Goal: Task Accomplishment & Management: Complete application form

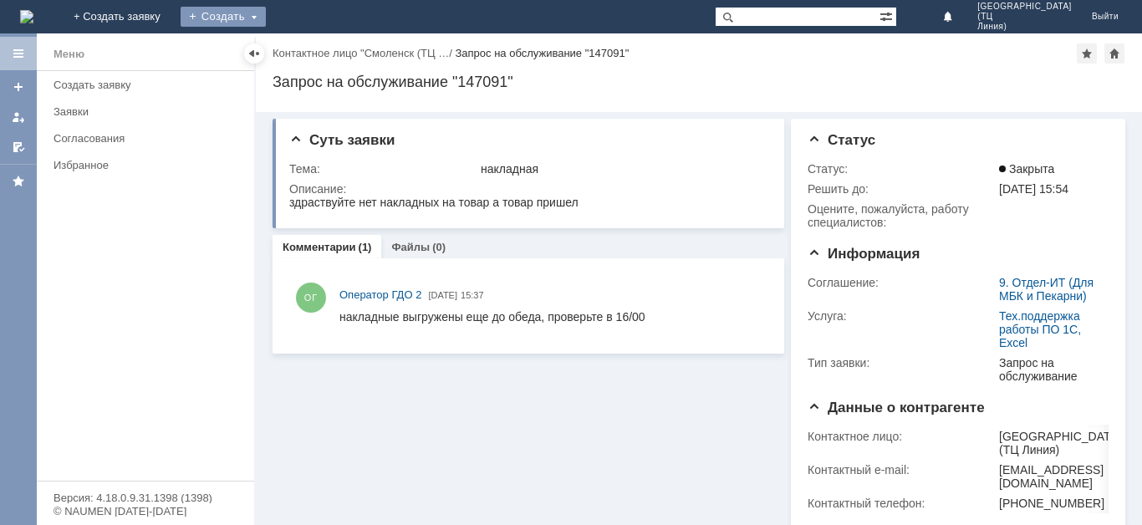
click at [266, 14] on div "Создать" at bounding box center [223, 17] width 85 height 20
click at [65, 110] on div "Заявки" at bounding box center [149, 111] width 191 height 13
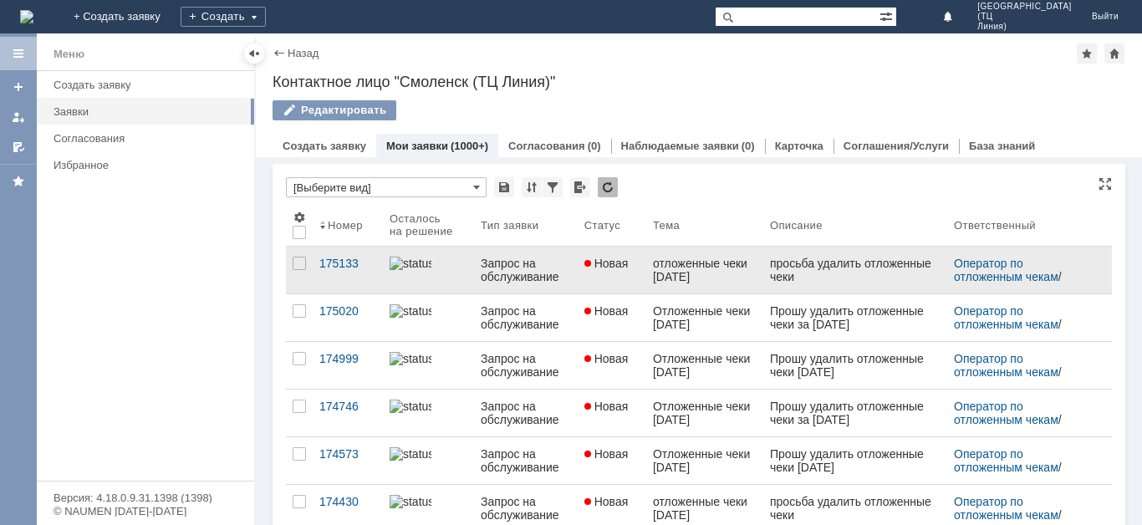
click at [711, 282] on div "отложенные чеки 11.09.2025" at bounding box center [705, 270] width 104 height 27
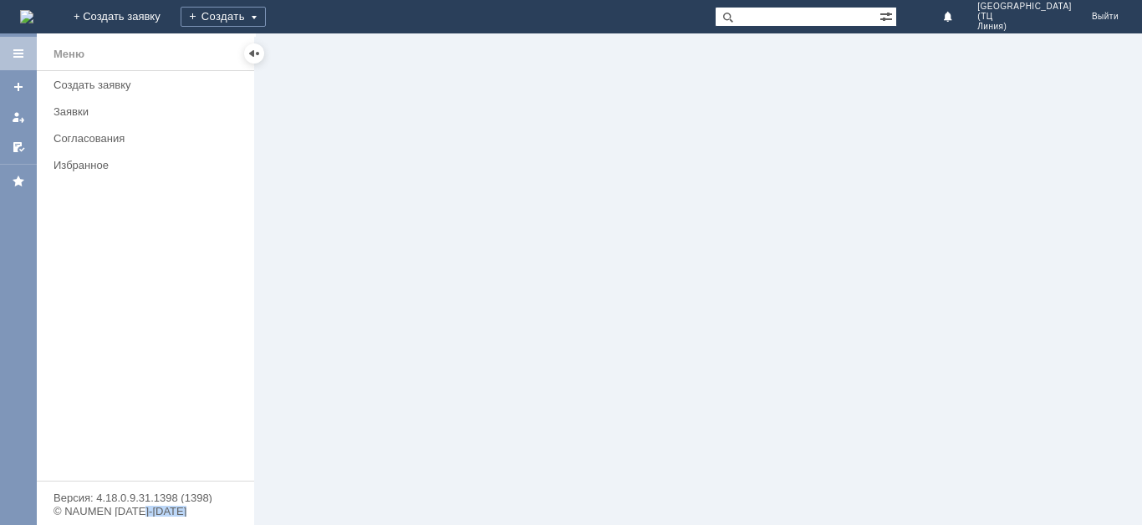
click at [711, 282] on div at bounding box center [699, 279] width 886 height 492
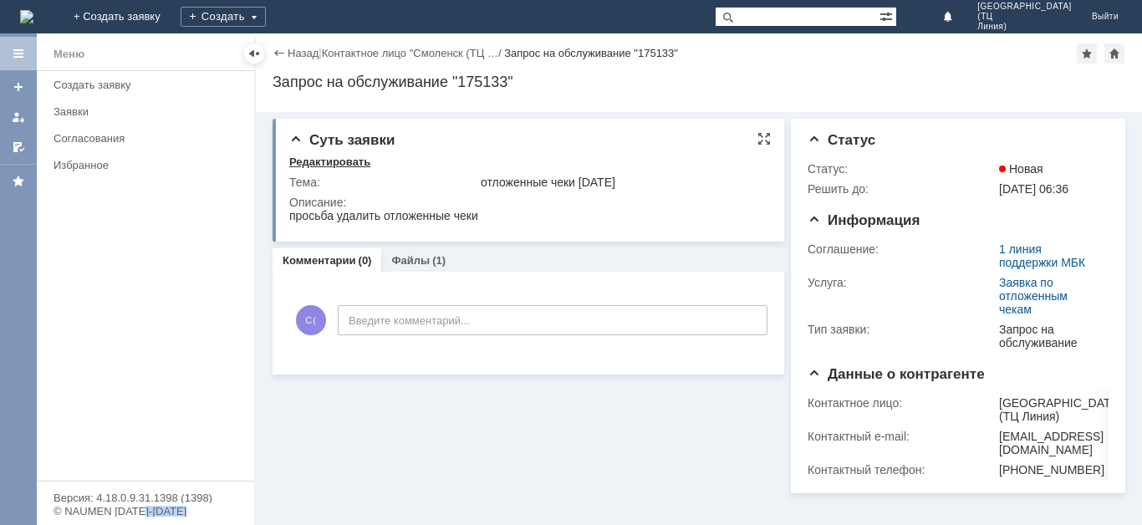
click at [335, 158] on div "Редактировать" at bounding box center [329, 162] width 81 height 13
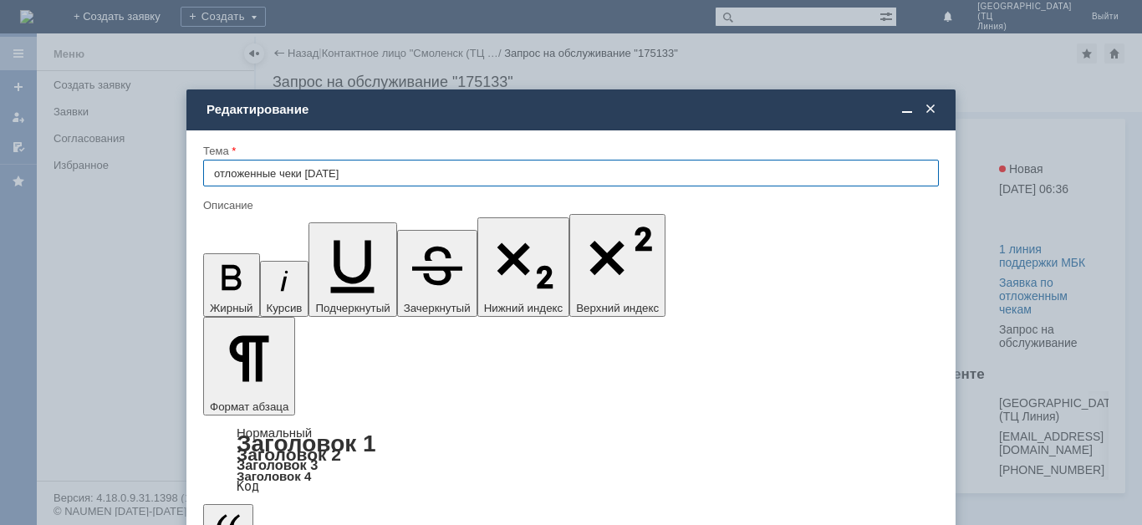
click at [333, 170] on input "отложенные чеки 11.09.2025" at bounding box center [571, 173] width 736 height 27
type input "отложенные чеки 11.10.2025"
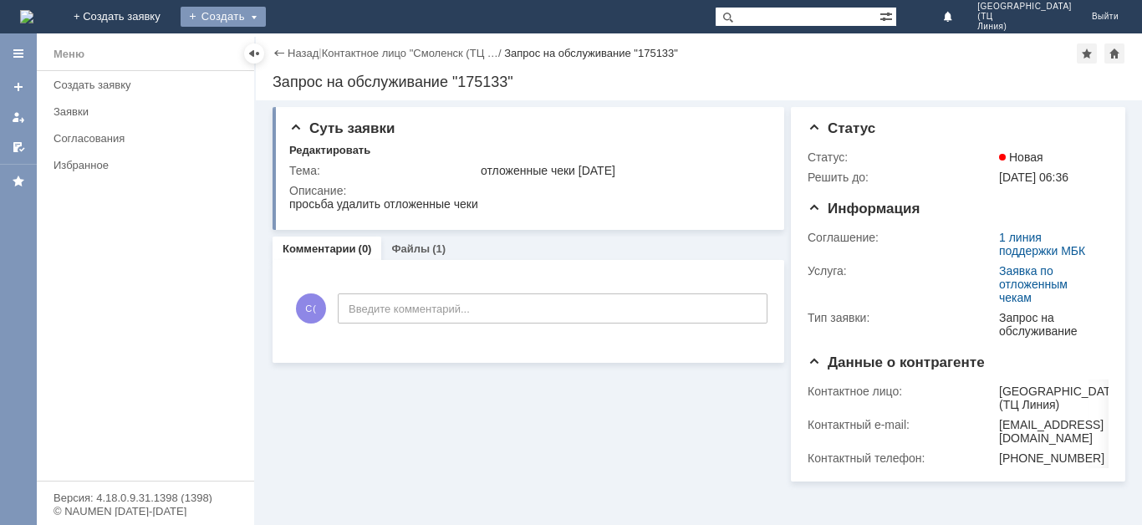
click at [266, 13] on div "Создать" at bounding box center [223, 17] width 85 height 20
click at [311, 55] on link "Заявка" at bounding box center [247, 50] width 127 height 20
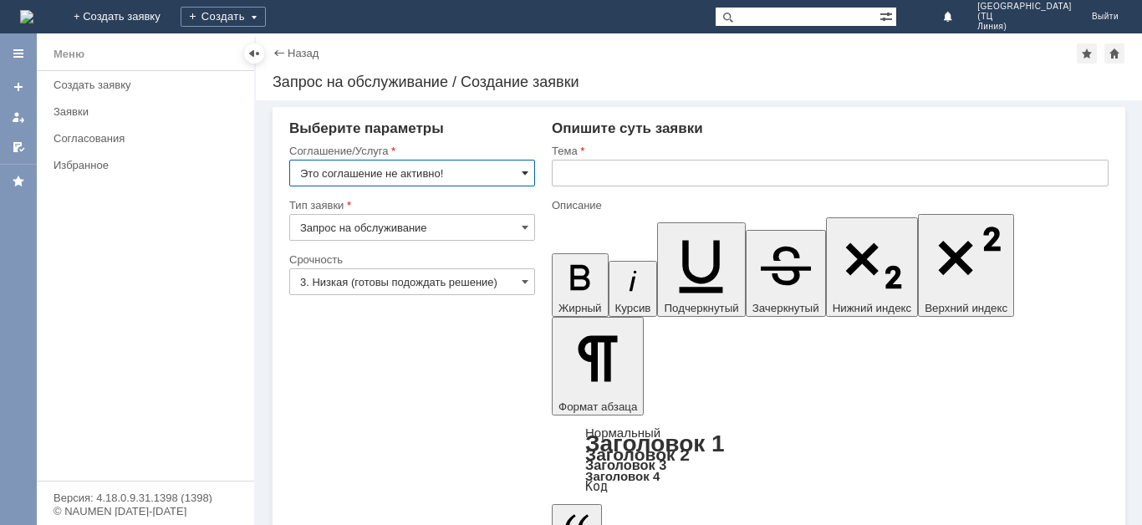
click at [526, 178] on span at bounding box center [525, 172] width 7 height 13
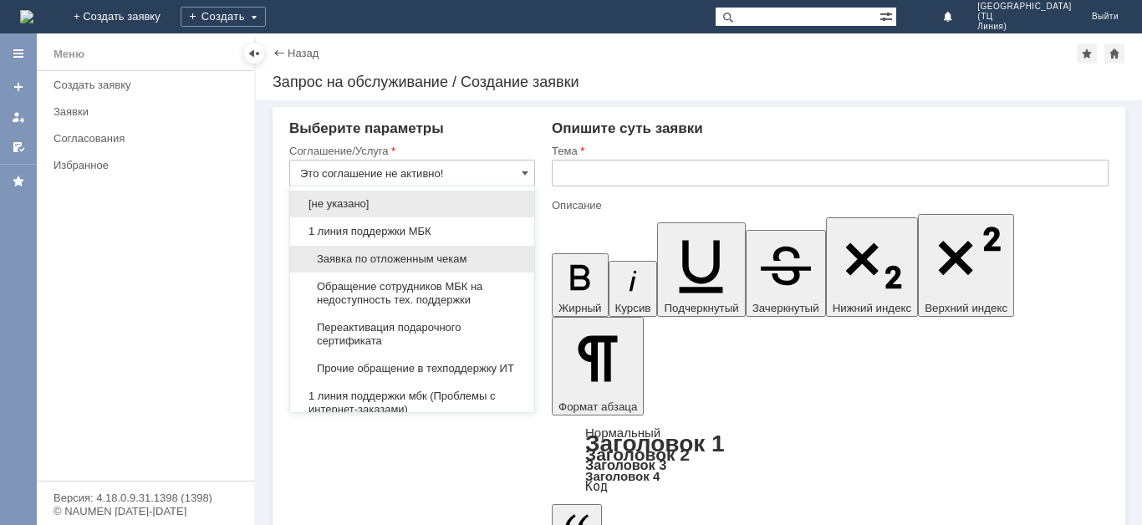
click at [404, 250] on div "Заявка по отложенным чекам" at bounding box center [412, 259] width 244 height 27
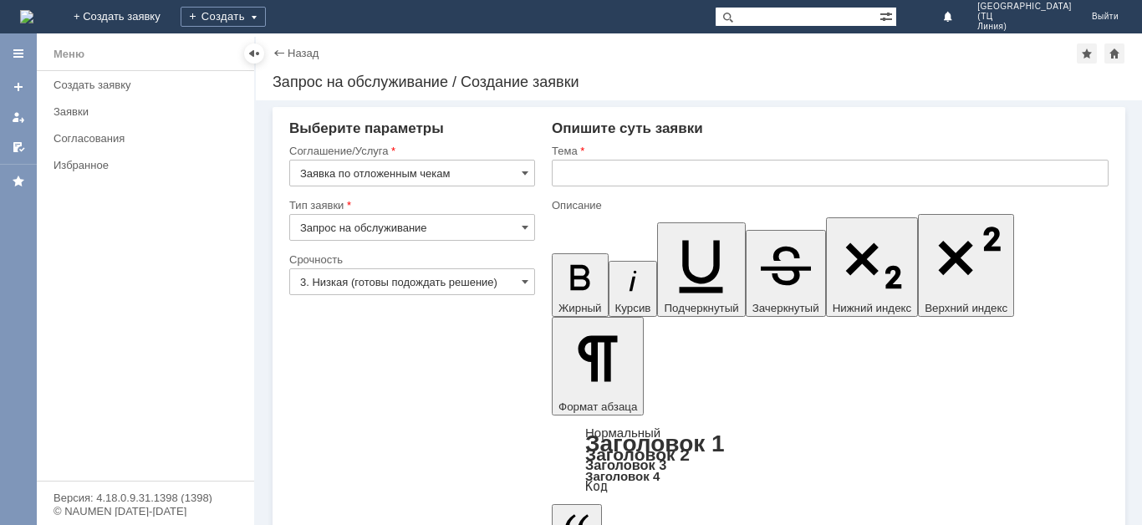
type input "Заявка по отложенным чекам"
click at [521, 283] on input "3. Низкая (готовы подождать решение)" at bounding box center [412, 281] width 246 height 27
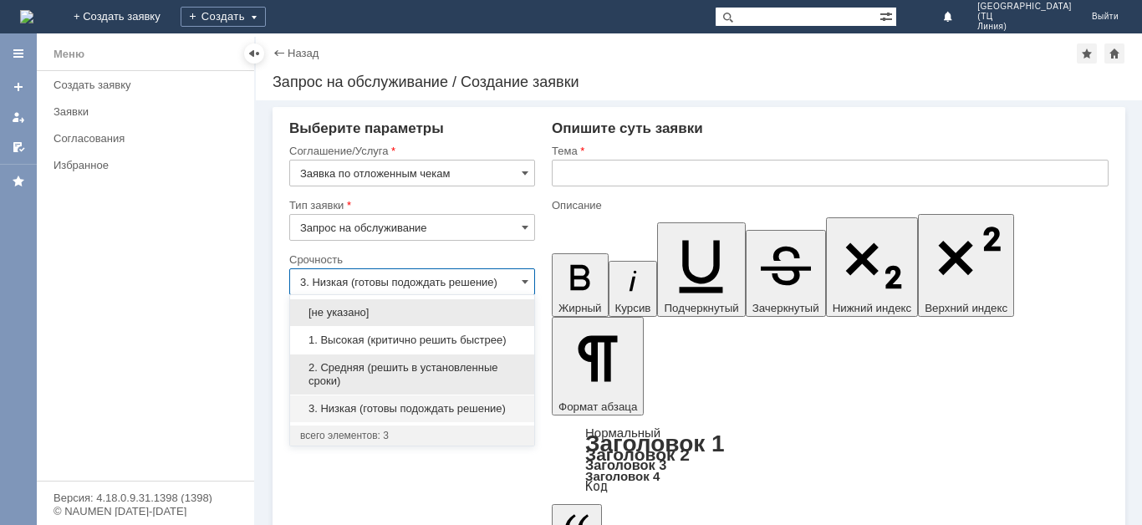
click at [411, 364] on span "2. Средняя (решить в установленные сроки)" at bounding box center [412, 374] width 224 height 27
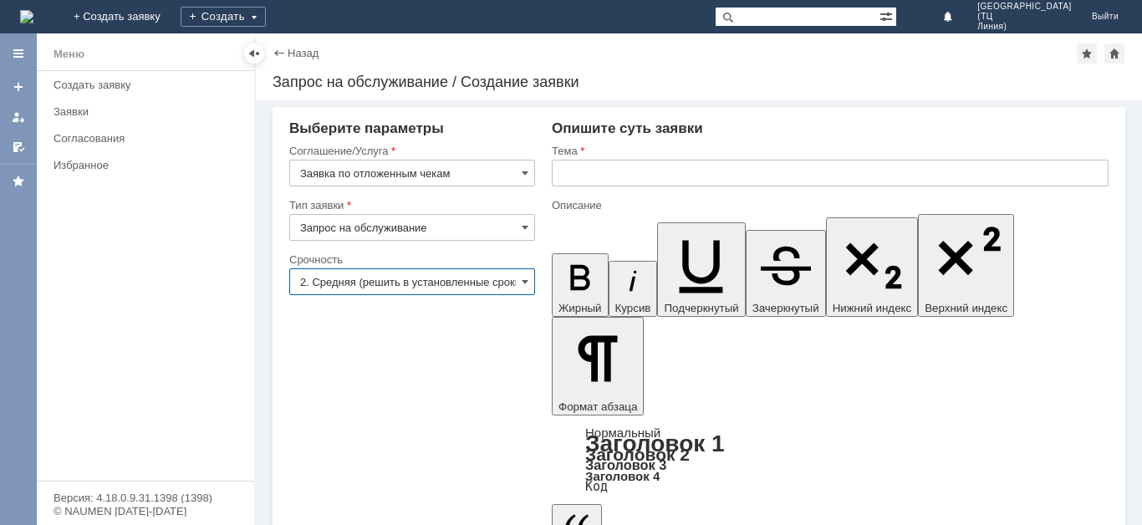
type input "2. Средняя (решить в установленные сроки)"
click at [585, 169] on input "text" at bounding box center [830, 173] width 557 height 27
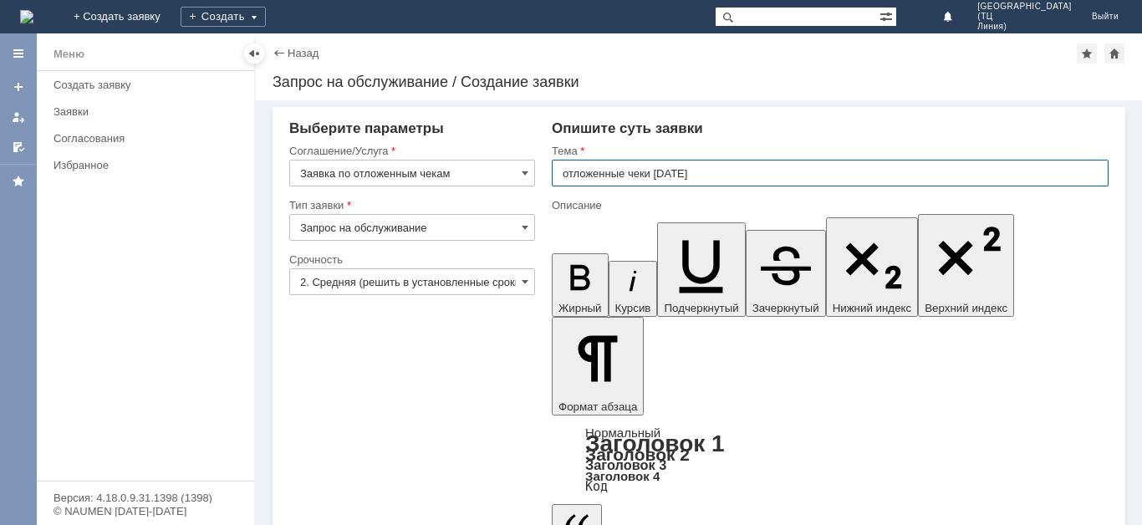
type input "отложенные чеки 11.10.2025"
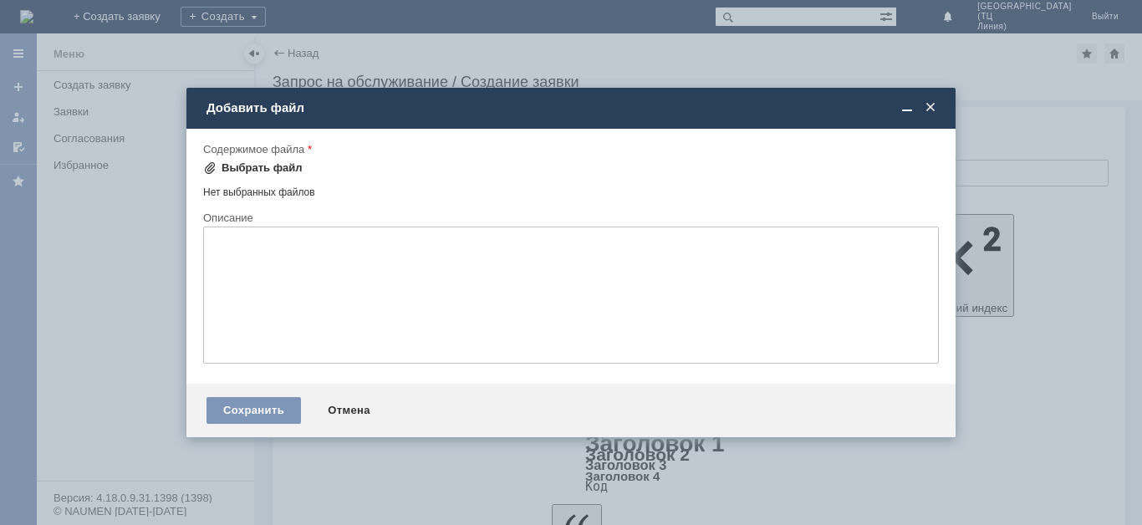
click at [255, 170] on div "Выбрать файл" at bounding box center [262, 167] width 81 height 13
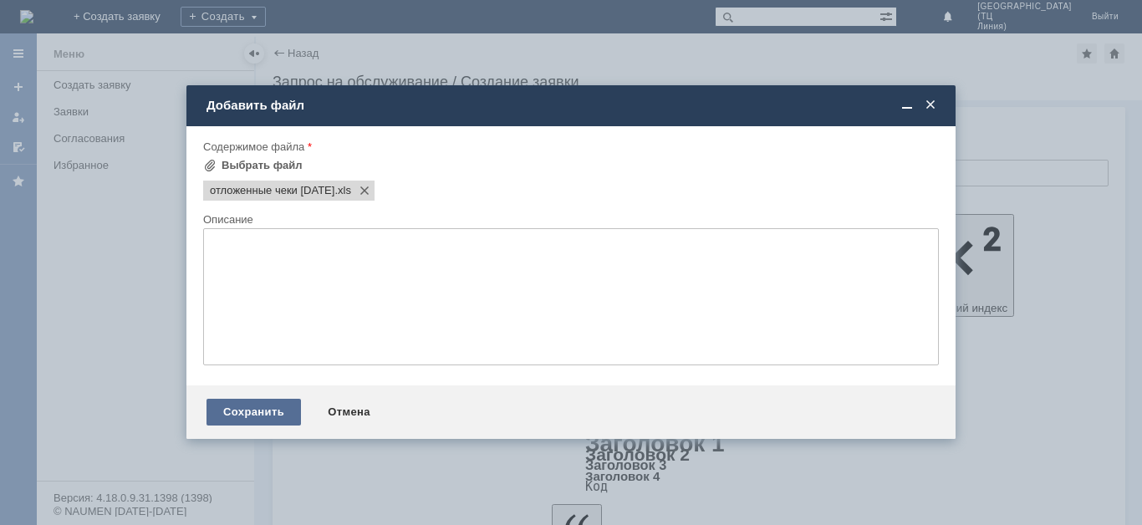
click at [263, 411] on div "Сохранить" at bounding box center [254, 412] width 94 height 27
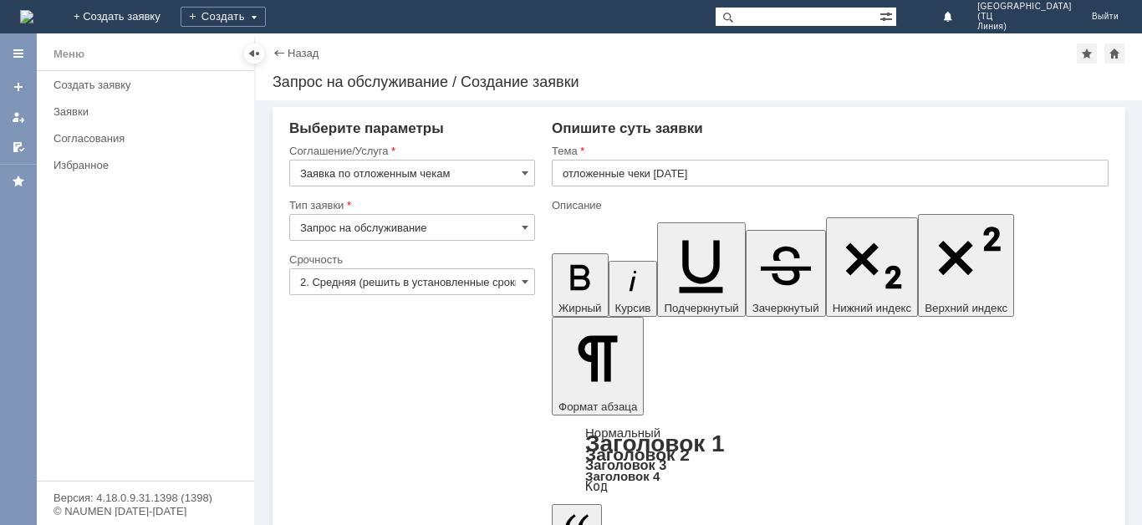
scroll to position [26, 0]
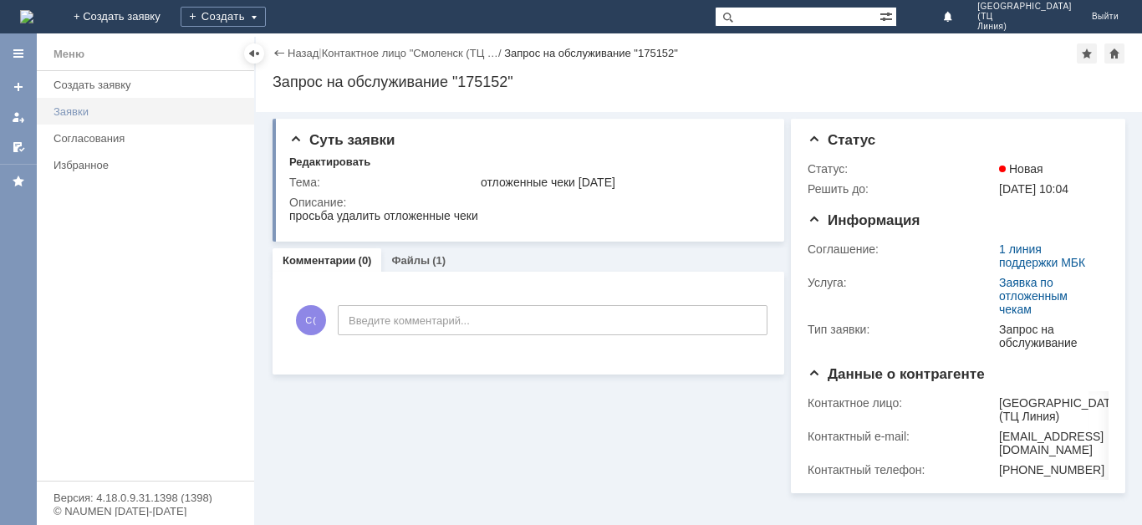
click at [74, 105] on link "Заявки" at bounding box center [149, 112] width 204 height 26
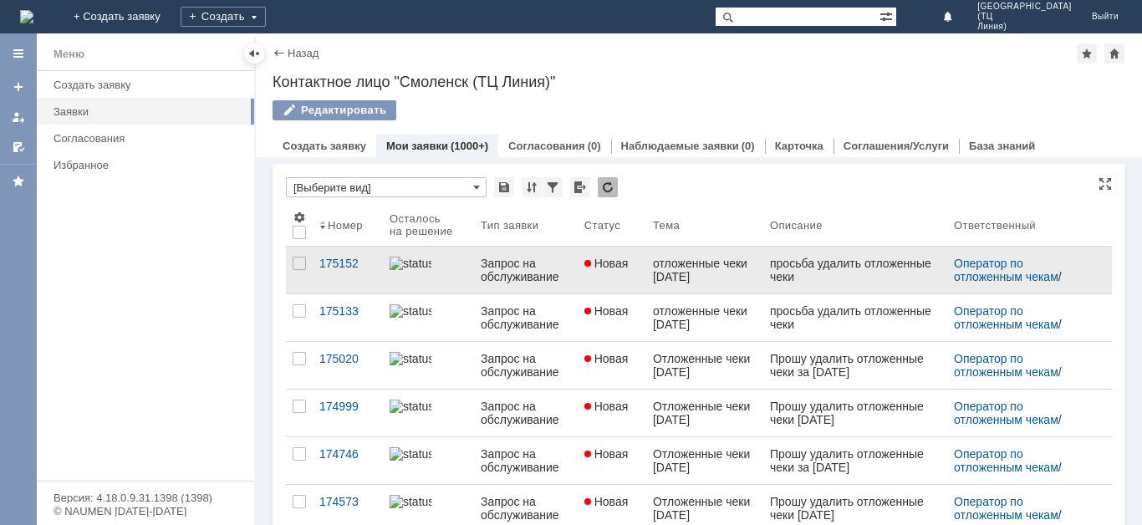
click at [514, 282] on div "Запрос на обслуживание" at bounding box center [526, 270] width 90 height 27
click at [514, 282] on div "Назад | Контактное лицо "Смоленск (ТЦ Линия)" Контактное лицо "Смоленск (ТЦ Лин…" at bounding box center [699, 279] width 886 height 492
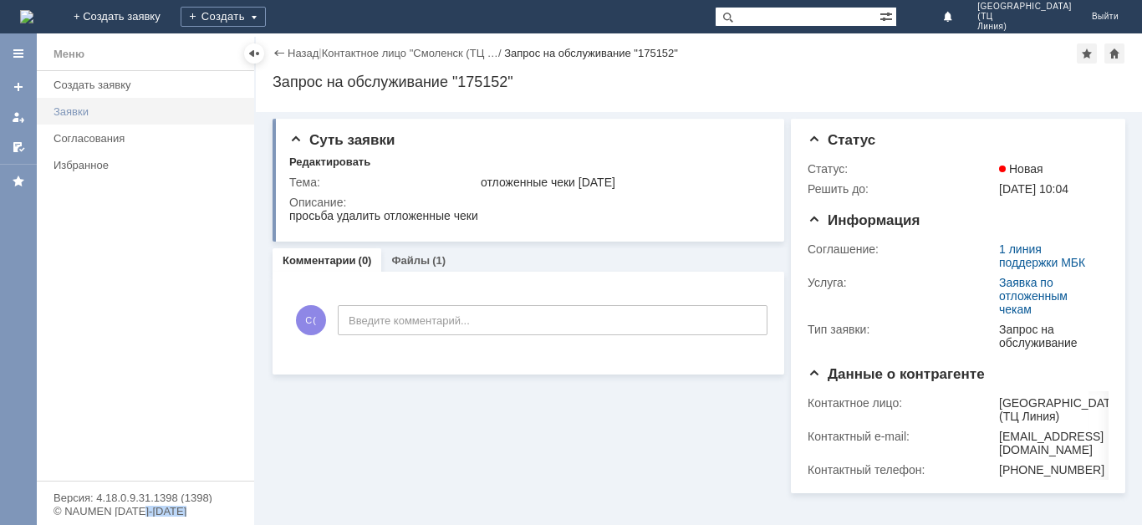
click at [81, 118] on link "Заявки" at bounding box center [149, 112] width 204 height 26
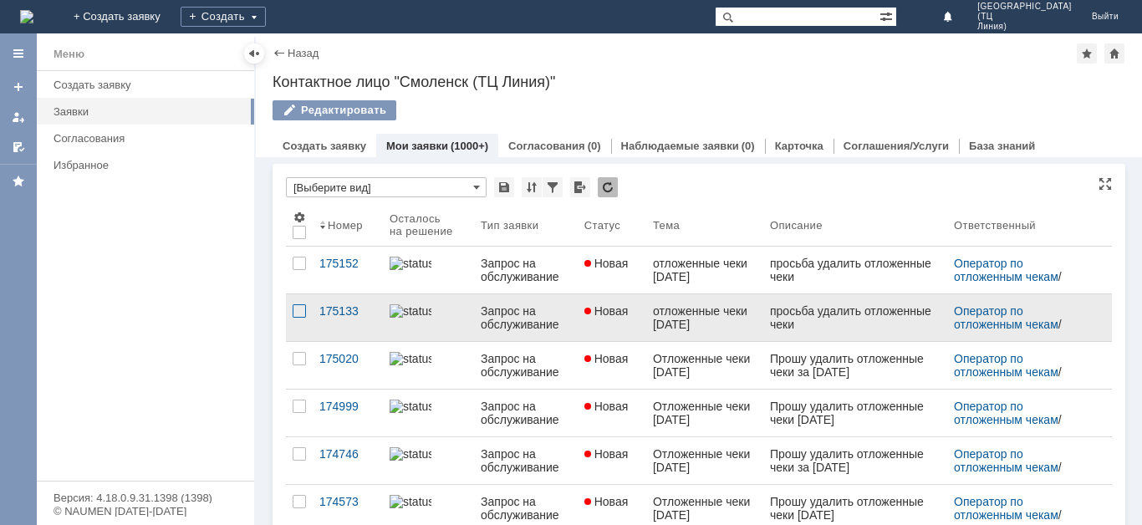
click at [299, 318] on div at bounding box center [299, 310] width 13 height 13
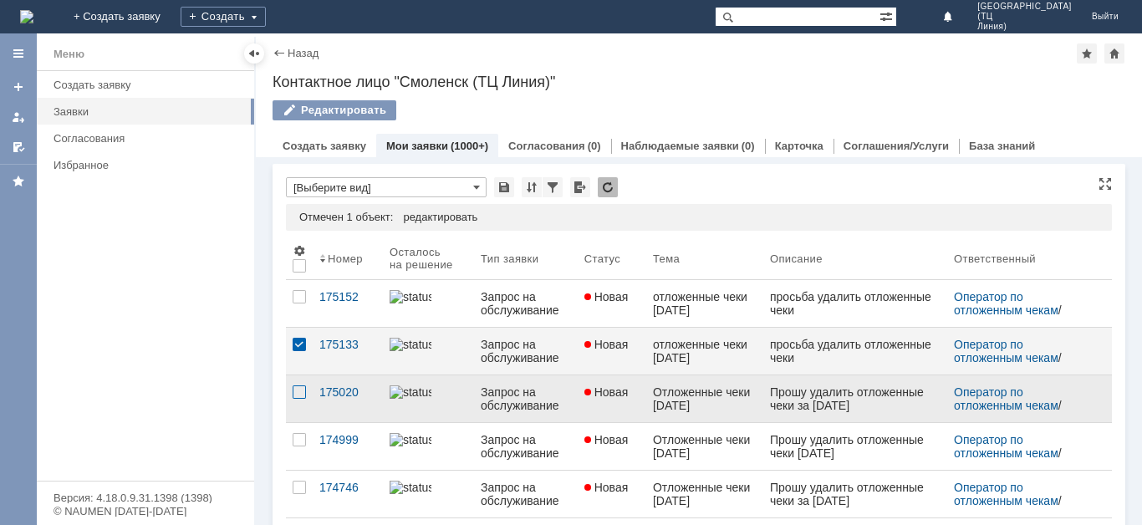
click at [299, 399] on div at bounding box center [299, 392] width 13 height 13
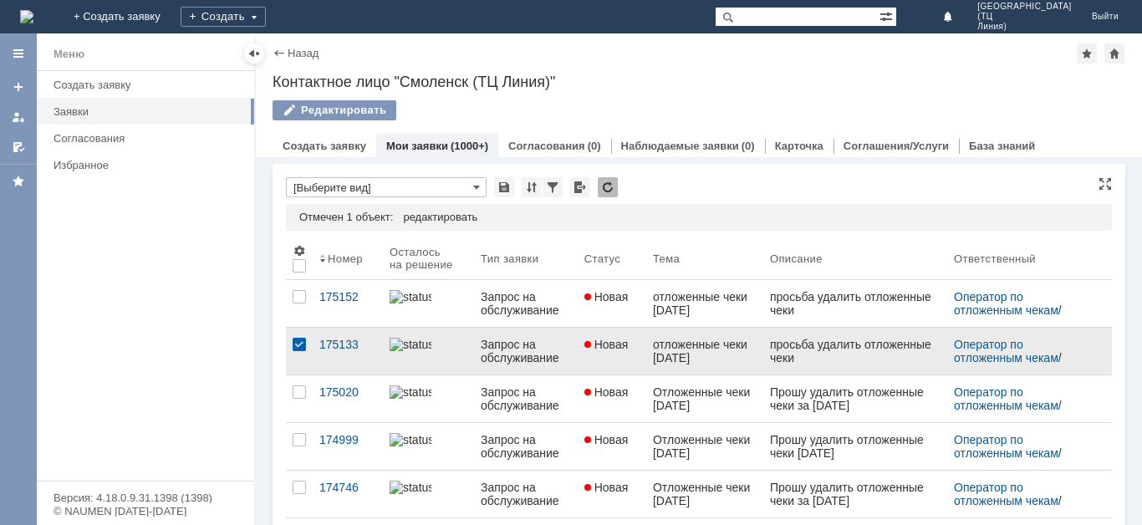
click at [439, 351] on div at bounding box center [429, 344] width 78 height 13
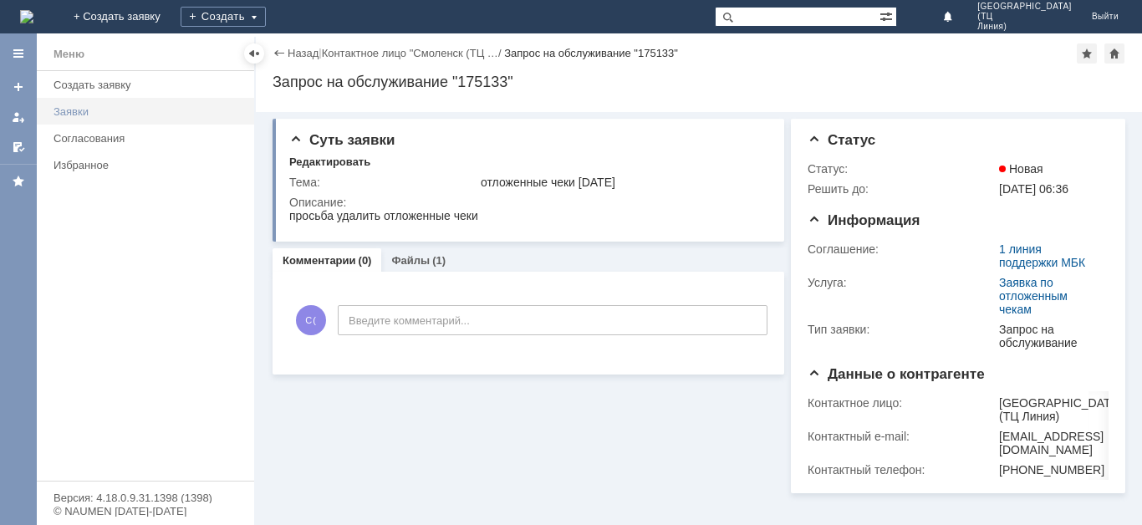
click at [69, 111] on div "Заявки" at bounding box center [149, 111] width 191 height 13
